Goal: Download file/media

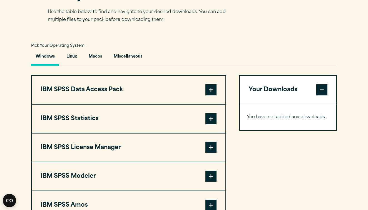
scroll to position [373, 0]
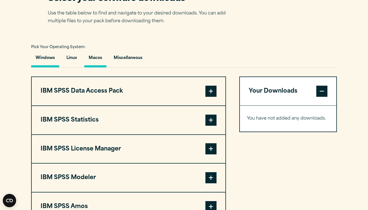
click at [102, 66] on button "Macos" at bounding box center [95, 59] width 22 height 16
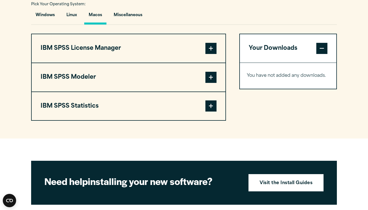
scroll to position [416, 0]
click at [212, 47] on span at bounding box center [210, 48] width 11 height 11
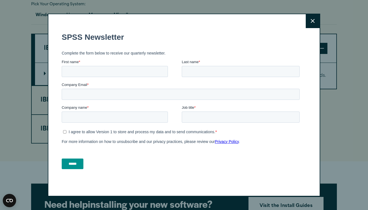
click at [314, 25] on button "Close" at bounding box center [312, 21] width 14 height 14
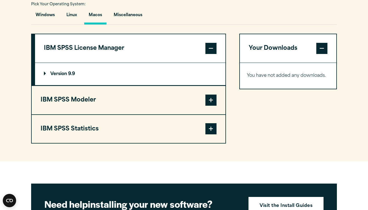
click at [53, 74] on p "Version 9.9" at bounding box center [59, 74] width 31 height 4
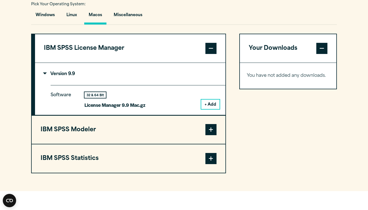
click at [209, 101] on button "+ Add" at bounding box center [210, 103] width 18 height 9
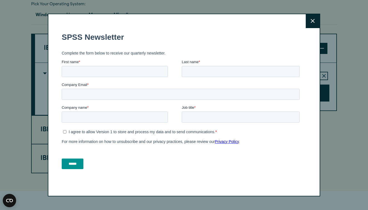
click at [209, 124] on fieldset "Company name * Job title *" at bounding box center [182, 115] width 240 height 23
click at [312, 16] on button "Close" at bounding box center [312, 21] width 14 height 14
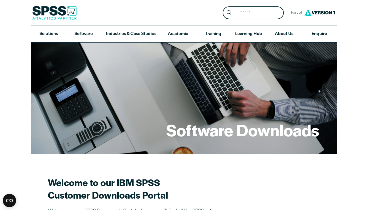
scroll to position [0, 0]
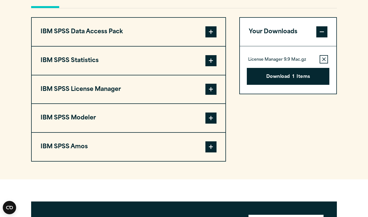
scroll to position [430, 0]
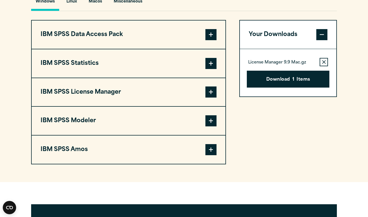
click at [320, 61] on button "Remove this item from your software download list" at bounding box center [323, 62] width 8 height 8
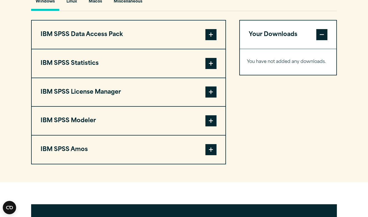
click at [212, 63] on span at bounding box center [210, 63] width 11 height 11
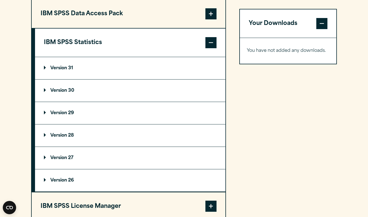
scroll to position [450, 0]
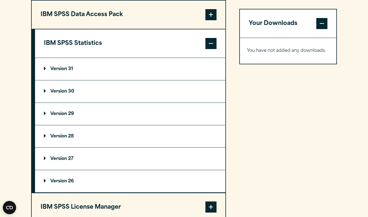
click at [66, 67] on p "Version 31" at bounding box center [58, 69] width 29 height 4
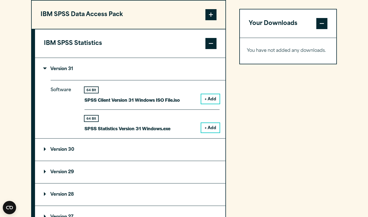
click at [64, 68] on p "Version 31" at bounding box center [58, 69] width 29 height 4
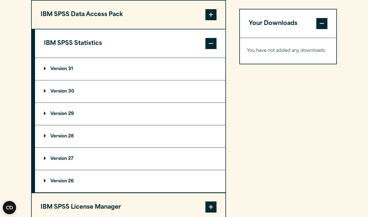
click at [214, 39] on span at bounding box center [210, 43] width 11 height 11
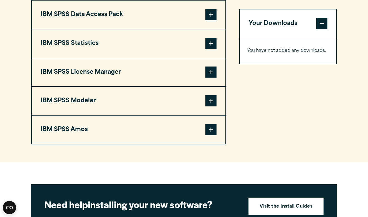
click at [220, 129] on button "IBM SPSS Amos" at bounding box center [129, 130] width 194 height 28
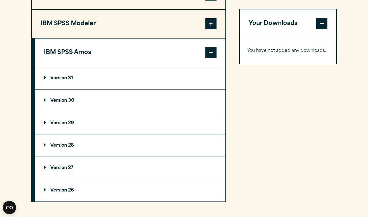
scroll to position [515, 0]
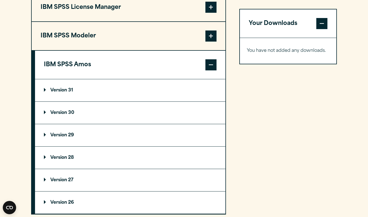
click at [213, 62] on span at bounding box center [210, 64] width 11 height 11
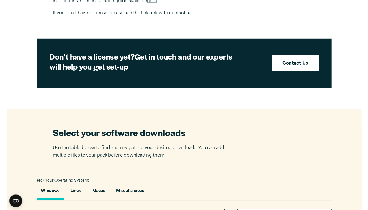
scroll to position [88, 0]
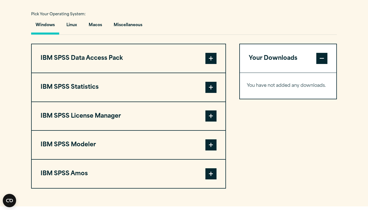
scroll to position [405, 0]
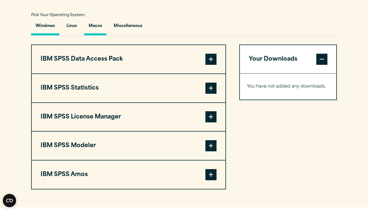
click at [97, 24] on button "Macos" at bounding box center [95, 27] width 22 height 16
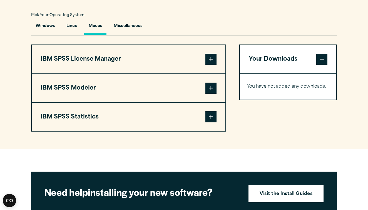
click at [212, 114] on span at bounding box center [210, 116] width 11 height 11
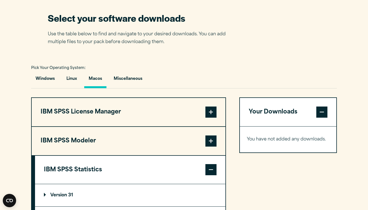
scroll to position [337, 0]
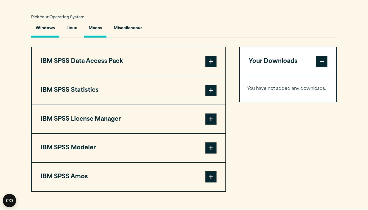
scroll to position [411, 0]
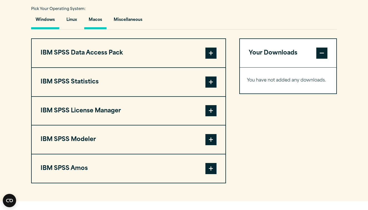
click at [97, 15] on button "Macos" at bounding box center [95, 21] width 22 height 16
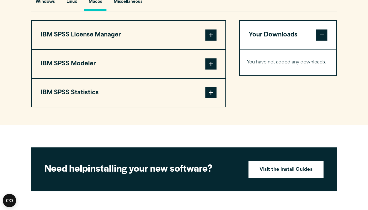
scroll to position [429, 0]
click at [212, 32] on span at bounding box center [210, 34] width 11 height 11
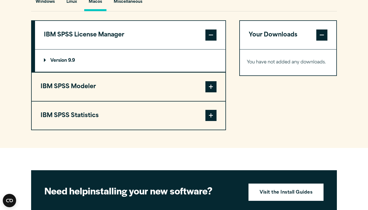
click at [58, 59] on p "Version 9.9" at bounding box center [59, 60] width 31 height 4
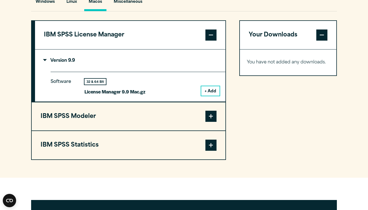
click at [206, 142] on span at bounding box center [210, 144] width 11 height 11
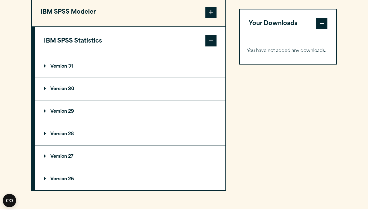
scroll to position [482, 0]
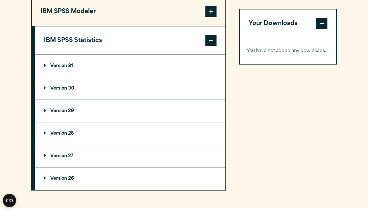
click at [62, 70] on summary "Version 31" at bounding box center [130, 66] width 190 height 22
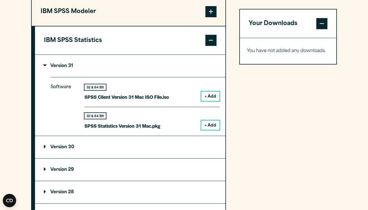
click at [204, 122] on button "+ Add" at bounding box center [210, 124] width 18 height 9
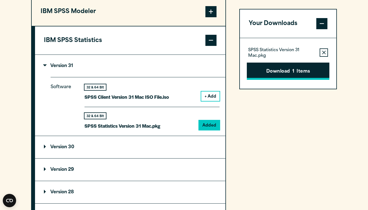
click at [275, 68] on button "Download 1 Items" at bounding box center [288, 70] width 82 height 17
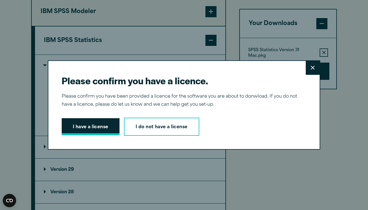
click at [103, 128] on button "I have a license" at bounding box center [91, 126] width 58 height 17
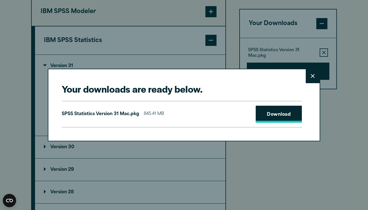
click at [272, 114] on link "Download" at bounding box center [278, 113] width 46 height 17
click at [305, 83] on button "Close" at bounding box center [312, 76] width 14 height 14
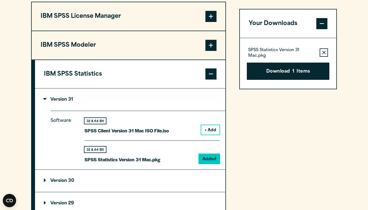
scroll to position [442, 0]
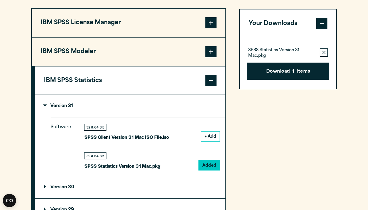
click at [202, 25] on button "IBM SPSS License Manager" at bounding box center [129, 23] width 194 height 28
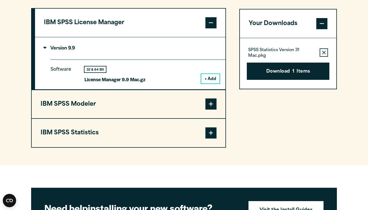
click at [65, 48] on p "Version 9.9" at bounding box center [59, 48] width 31 height 4
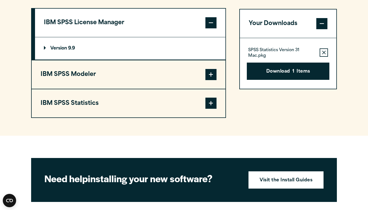
click at [193, 51] on summary "Version 9.9" at bounding box center [130, 48] width 190 height 22
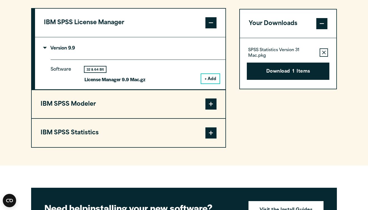
click at [208, 78] on button "+ Add" at bounding box center [210, 78] width 18 height 9
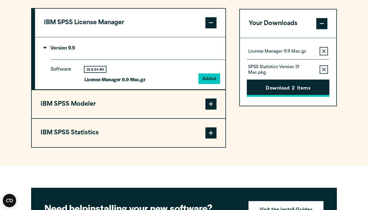
click at [294, 92] on span "2" at bounding box center [293, 88] width 3 height 7
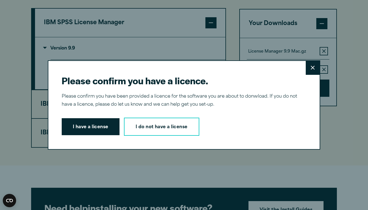
click at [316, 69] on button "Close" at bounding box center [312, 68] width 14 height 14
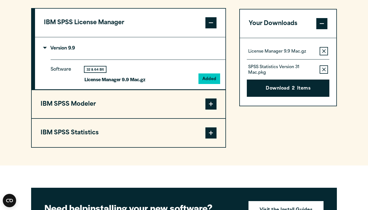
click at [323, 26] on span at bounding box center [321, 23] width 11 height 11
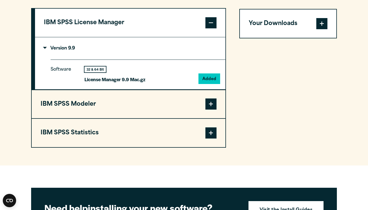
click at [307, 57] on div "Your Downloads License Manager 9.9 Mac.gz Remove this item from your software d…" at bounding box center [287, 77] width 97 height 139
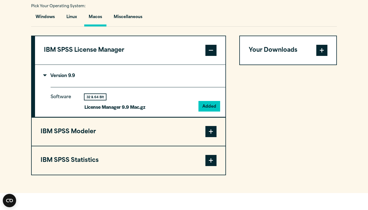
scroll to position [414, 0]
click at [213, 51] on span at bounding box center [210, 50] width 11 height 11
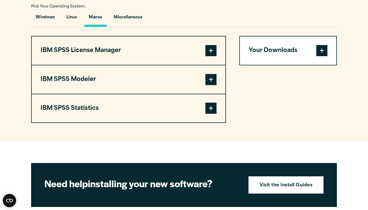
click at [213, 110] on span at bounding box center [210, 107] width 11 height 11
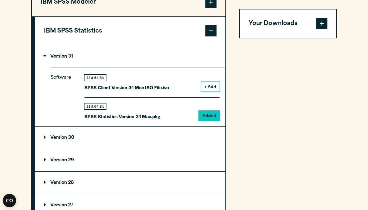
scroll to position [482, 0]
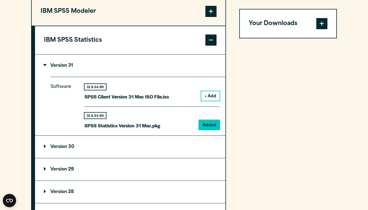
click at [242, 92] on div "Your Downloads License Manager 9.9 Mac.gz Remove this item from your software d…" at bounding box center [287, 108] width 97 height 281
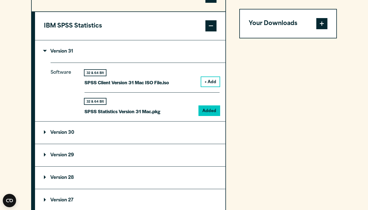
scroll to position [491, 0]
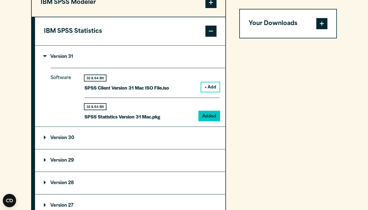
click at [212, 29] on span at bounding box center [210, 31] width 11 height 11
